Goal: Communication & Community: Answer question/provide support

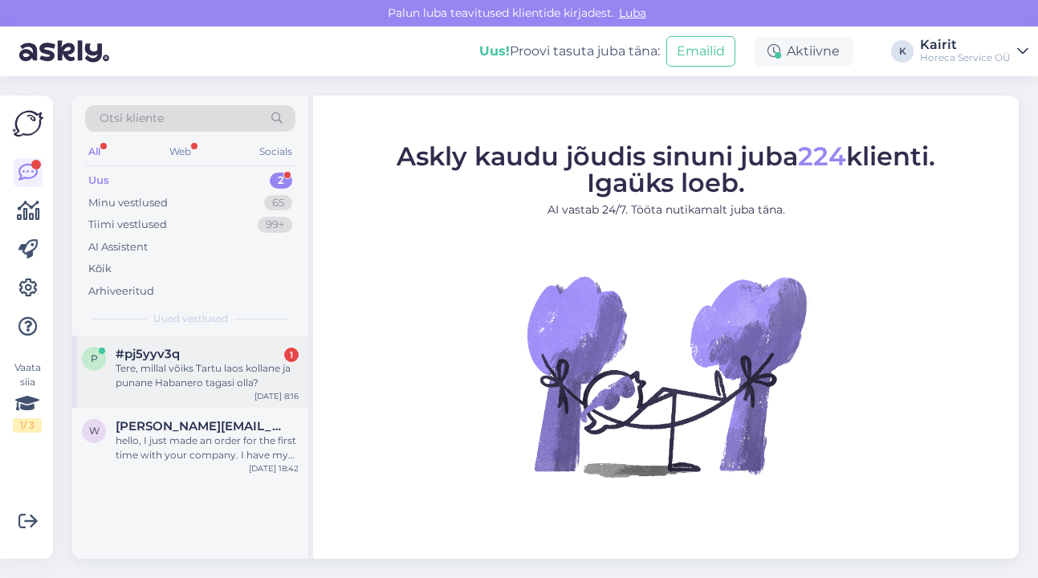
click at [171, 351] on span "#pj5yyv3q" at bounding box center [148, 354] width 64 height 14
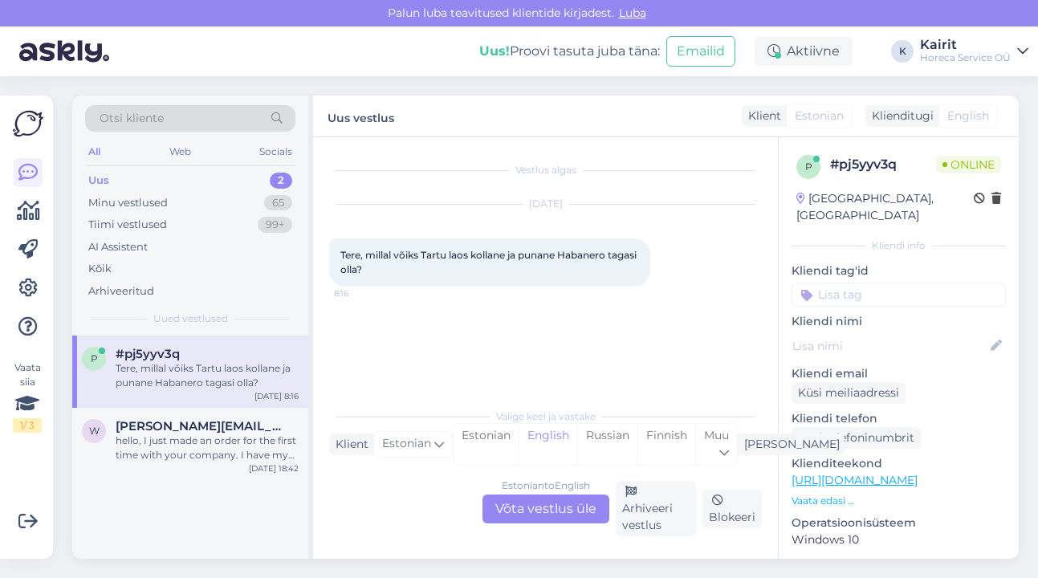
click at [576, 513] on div "Estonian to English Võta vestlus üle" at bounding box center [546, 509] width 127 height 29
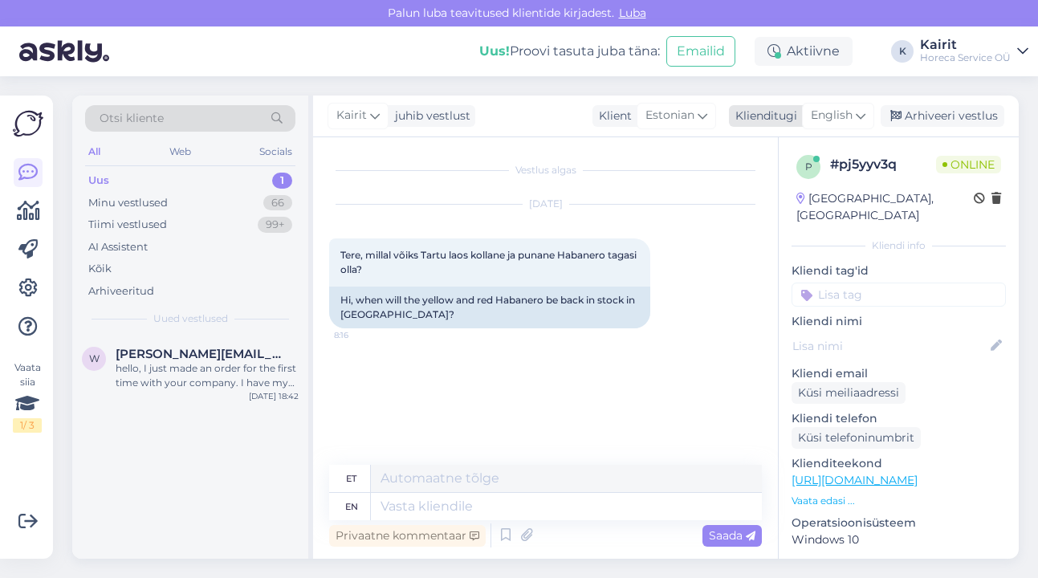
click at [832, 112] on span "English" at bounding box center [832, 116] width 42 height 18
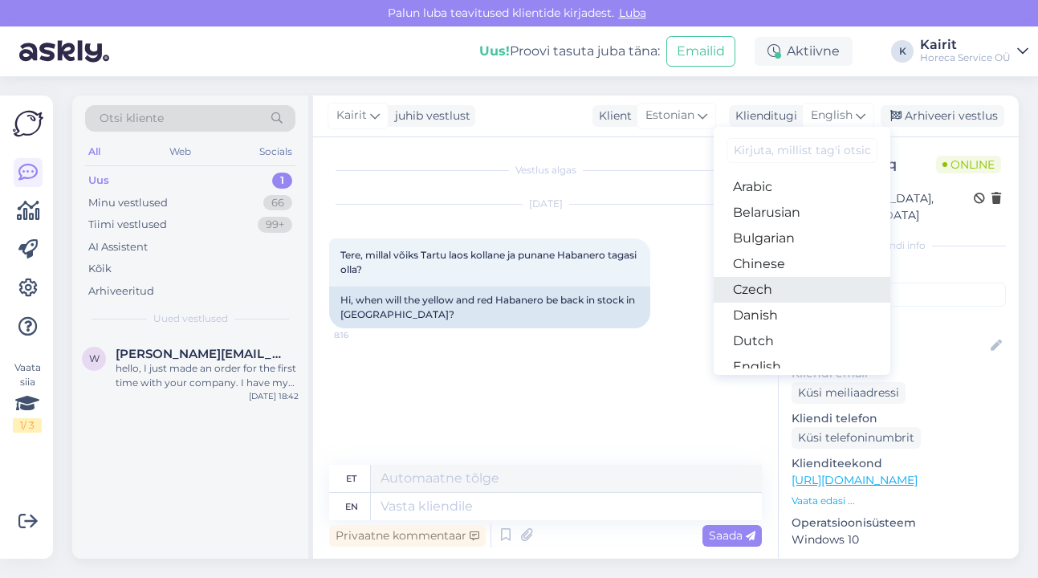
scroll to position [100, 0]
click at [796, 280] on link "Estonian" at bounding box center [802, 292] width 177 height 26
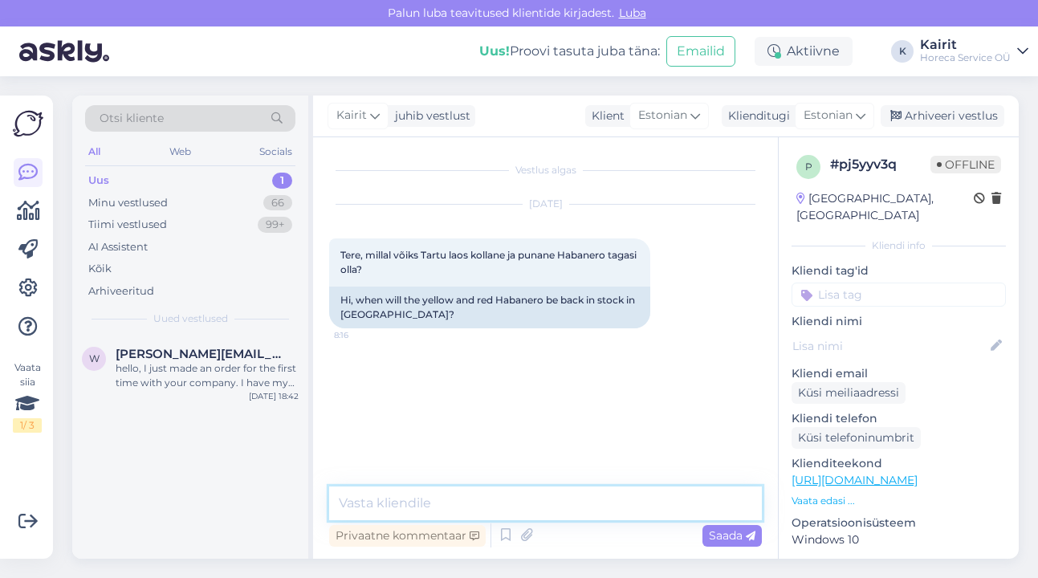
click at [601, 500] on textarea at bounding box center [545, 504] width 433 height 34
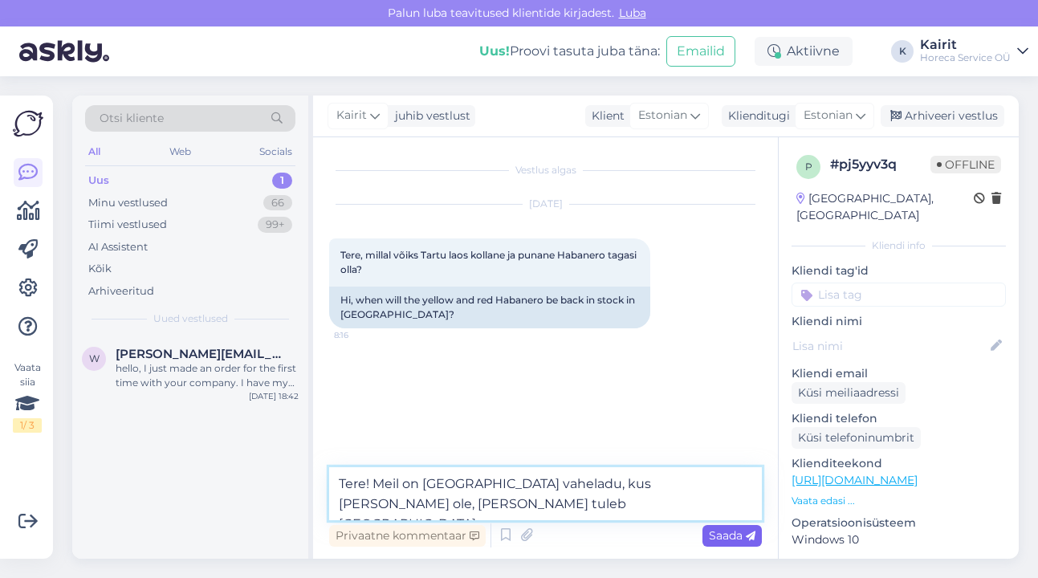
type textarea "Tere! Meil on [GEOGRAPHIC_DATA] vaheladu, kus [PERSON_NAME] ole, [PERSON_NAME] …"
click at [724, 527] on div "Saada" at bounding box center [732, 536] width 59 height 22
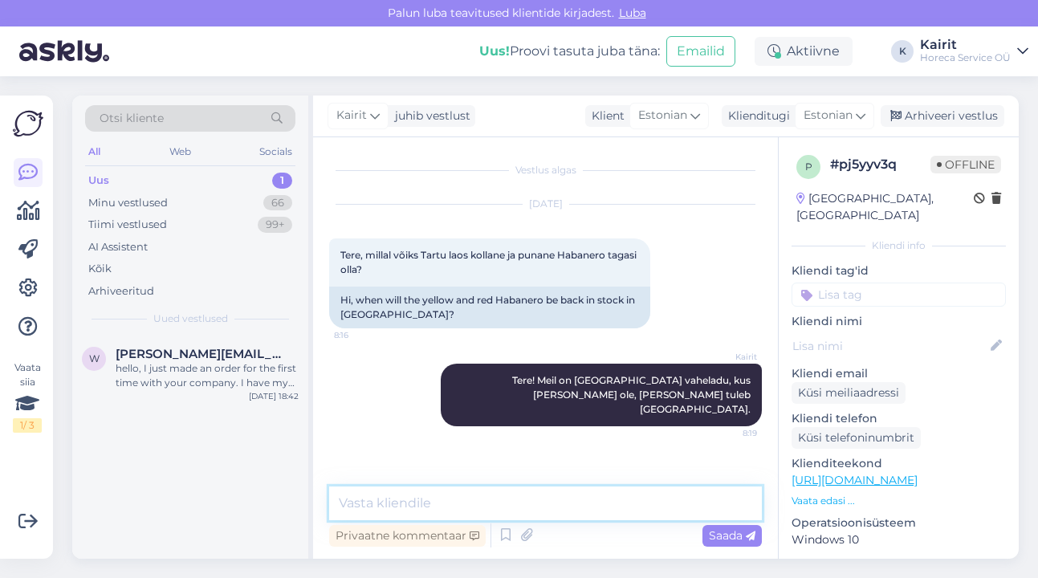
click at [547, 495] on textarea at bounding box center [545, 504] width 433 height 34
paste textarea "[DATE]"
paste textarea "Chilli pipar Habanero punane"
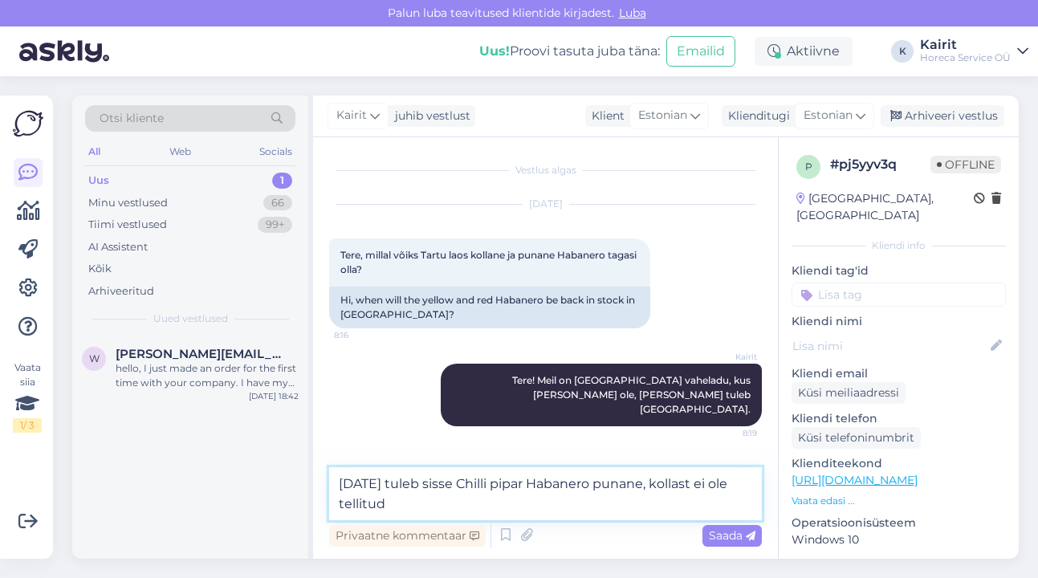
type textarea "[DATE] tuleb sisse Chilli pipar Habanero punane, kollast ei ole tellitud."
